Goal: Task Accomplishment & Management: Use online tool/utility

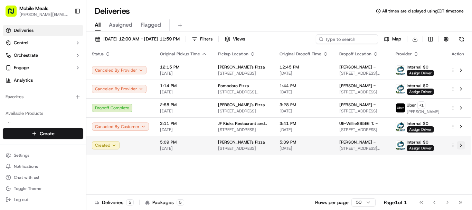
click at [461, 146] on button at bounding box center [460, 145] width 8 height 8
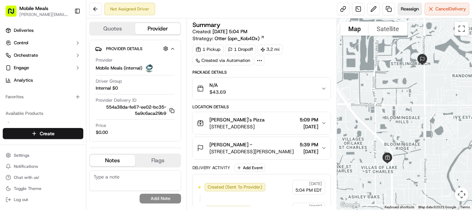
click at [404, 11] on span "Reassign" at bounding box center [409, 9] width 18 height 6
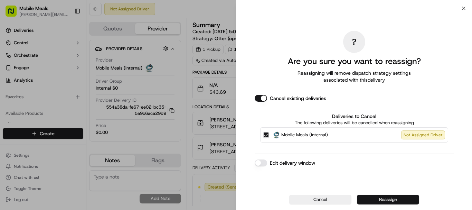
click at [382, 201] on button "Reassign" at bounding box center [388, 199] width 62 height 10
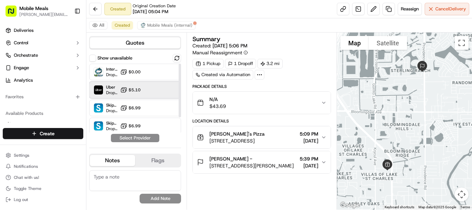
click at [146, 92] on div "Uber Dropoff ETA 30 minutes $5.10" at bounding box center [135, 89] width 92 height 17
click at [142, 137] on button "Assign Provider" at bounding box center [134, 138] width 49 height 8
